Goal: Task Accomplishment & Management: Manage account settings

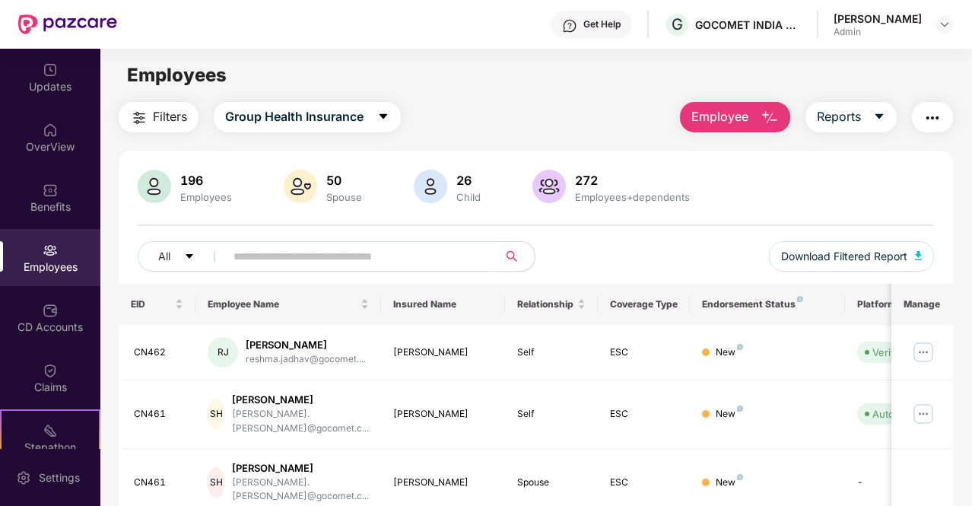
click at [386, 252] on input "text" at bounding box center [355, 256] width 244 height 23
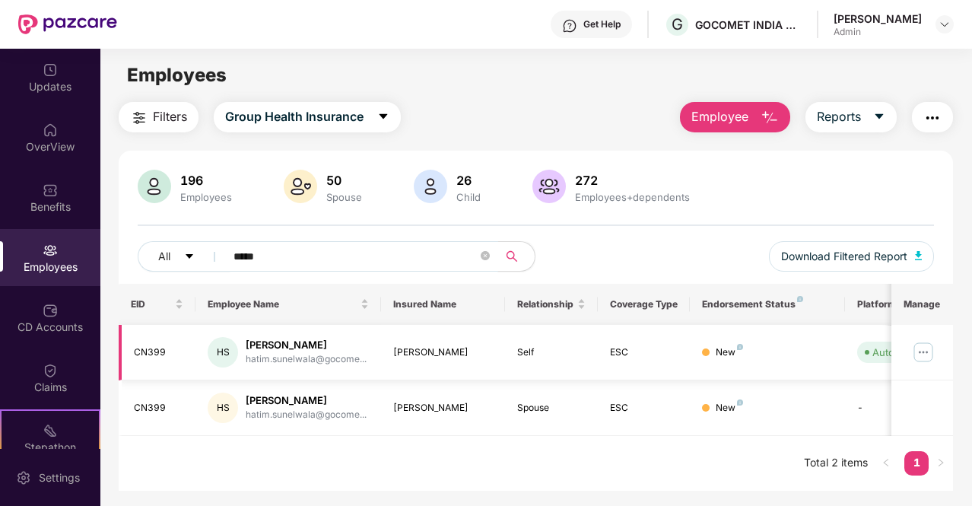
type input "*****"
click at [926, 351] on img at bounding box center [923, 352] width 24 height 24
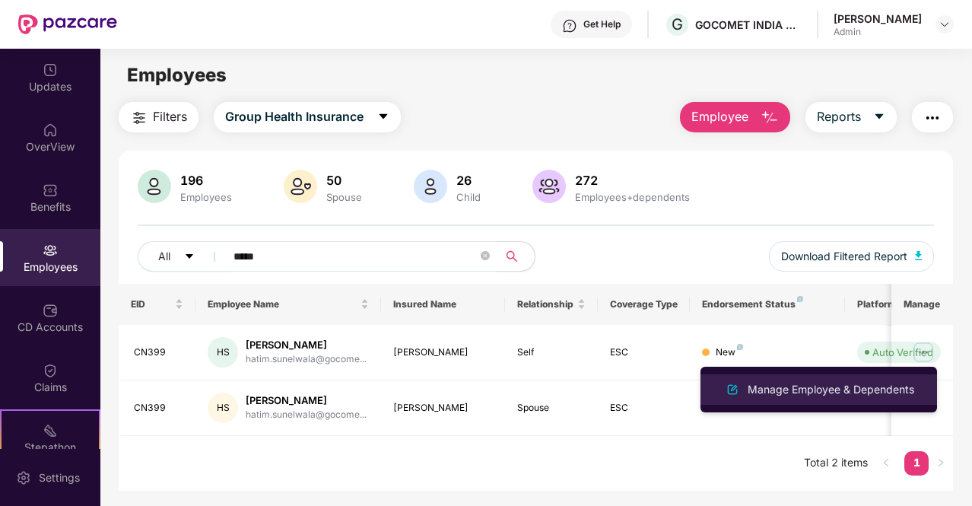
click at [769, 397] on div "Manage Employee & Dependents" at bounding box center [830, 389] width 173 height 17
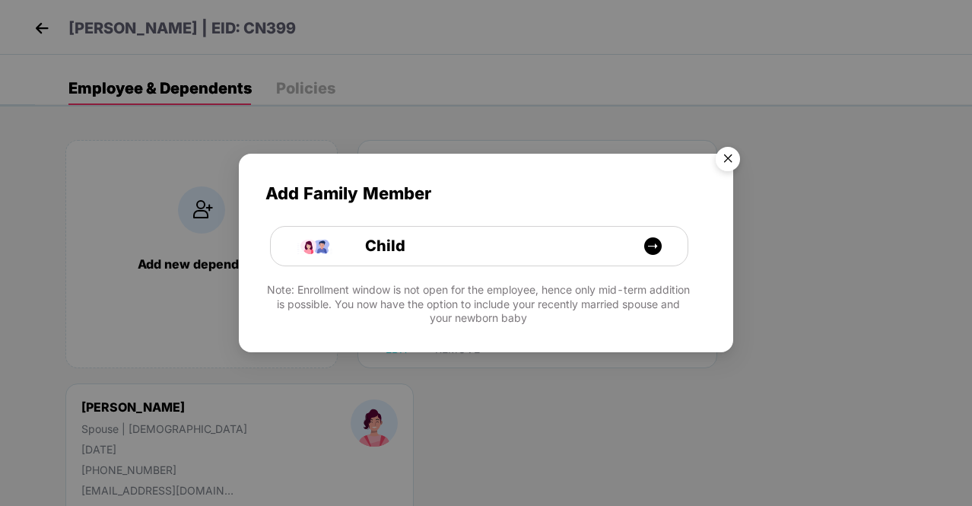
click at [725, 154] on img "Close" at bounding box center [727, 161] width 43 height 43
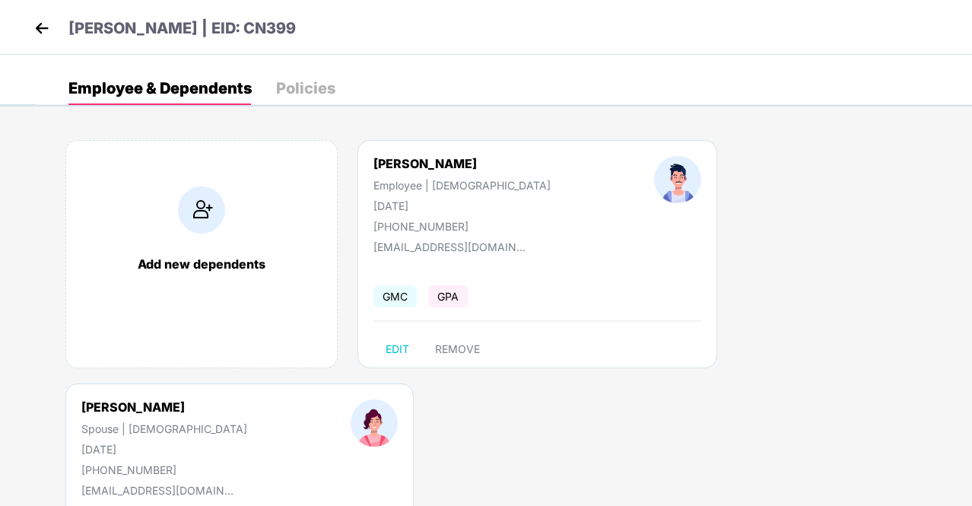
click at [43, 29] on img at bounding box center [41, 28] width 23 height 23
